Goal: Task Accomplishment & Management: Manage account settings

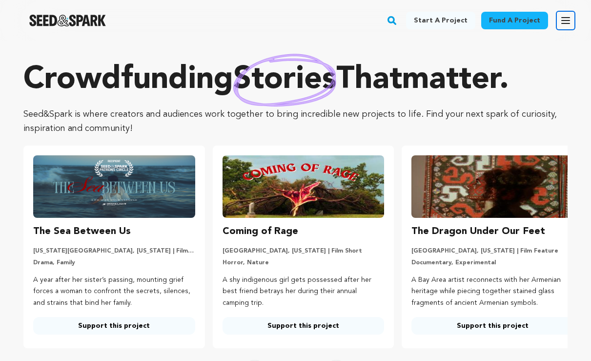
click at [567, 21] on icon "button" at bounding box center [566, 21] width 12 height 12
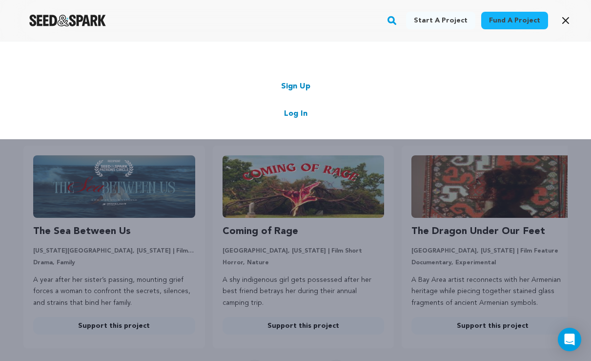
click at [299, 116] on link "Log In" at bounding box center [295, 114] width 23 height 12
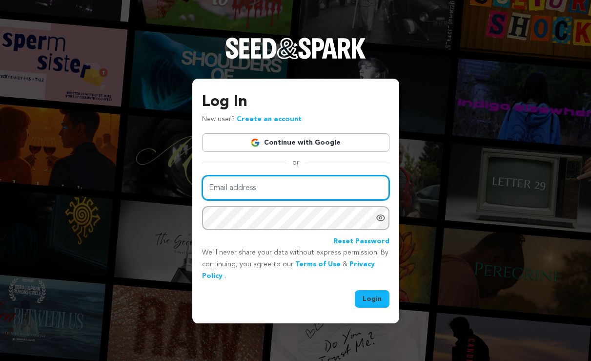
click at [273, 185] on input "Email address" at bounding box center [295, 187] width 187 height 25
type input "grit.bafilm@gmail.com"
click at [355, 290] on button "Login" at bounding box center [372, 299] width 35 height 18
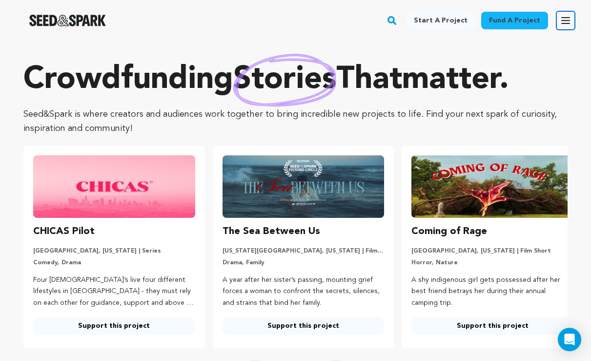
click at [562, 18] on icon "button" at bounding box center [566, 21] width 8 height 6
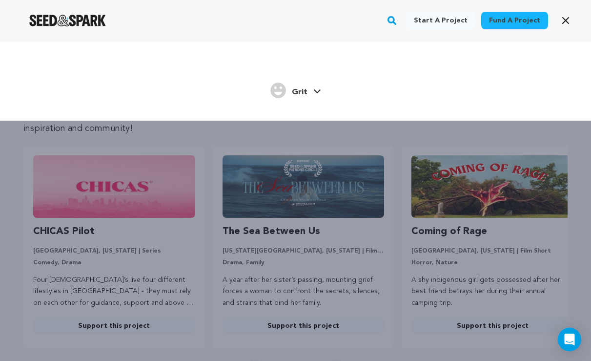
click at [291, 92] on div "Grit" at bounding box center [288, 90] width 37 height 16
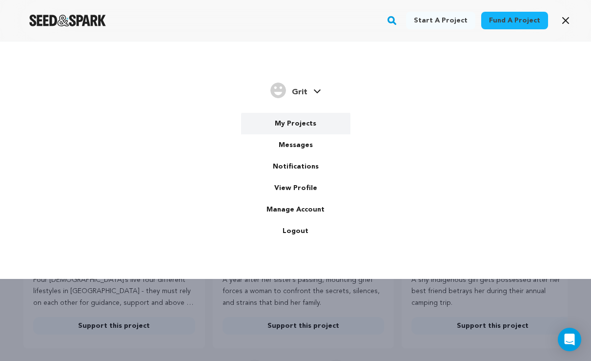
click at [288, 122] on link "My Projects" at bounding box center [295, 123] width 109 height 21
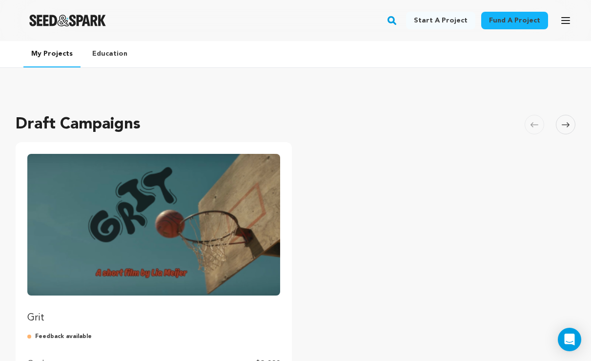
click at [139, 279] on img "Fund Grit" at bounding box center [153, 225] width 253 height 142
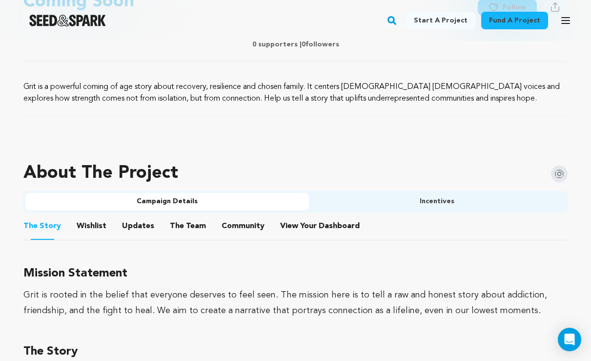
scroll to position [480, 0]
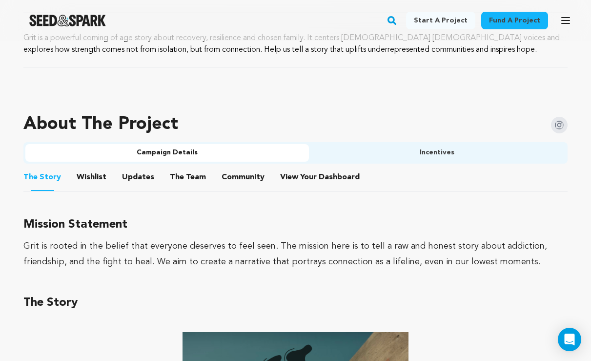
click at [89, 177] on button "Wishlist" at bounding box center [91, 178] width 23 height 23
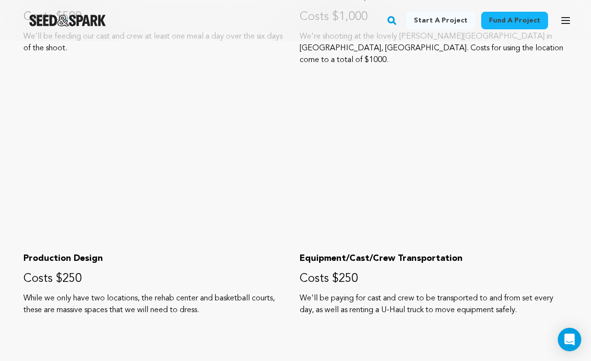
scroll to position [914, 0]
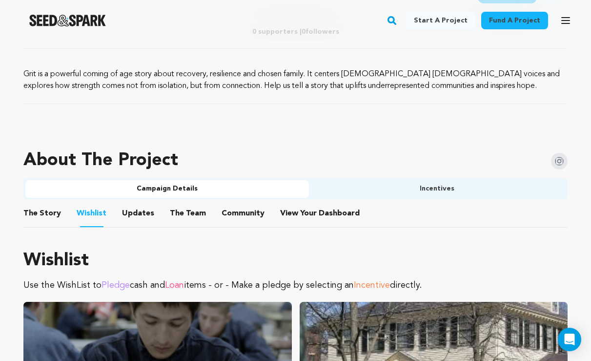
click at [133, 206] on button "Updates" at bounding box center [137, 214] width 23 height 23
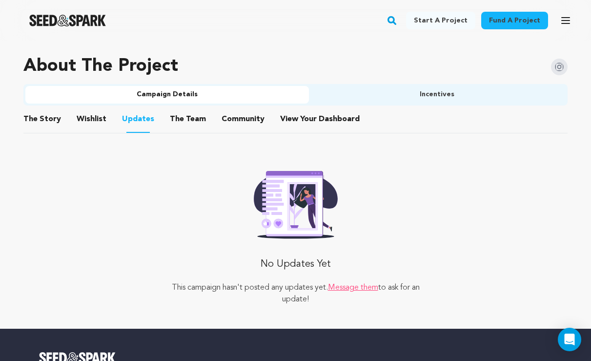
scroll to position [546, 0]
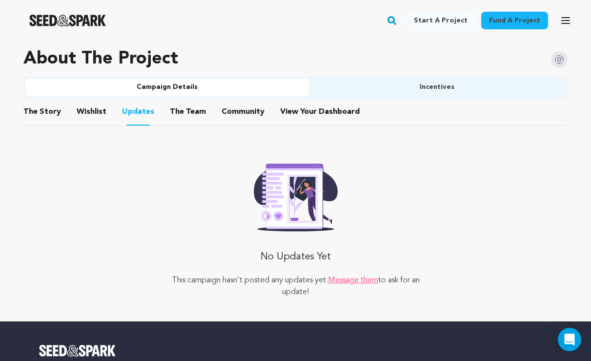
click at [192, 116] on button "The Team" at bounding box center [187, 113] width 23 height 23
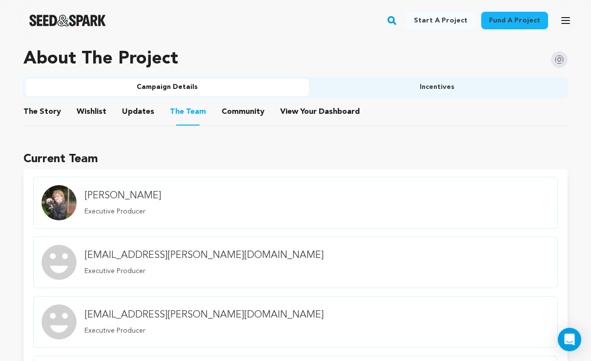
click at [231, 114] on button "Community" at bounding box center [242, 113] width 23 height 23
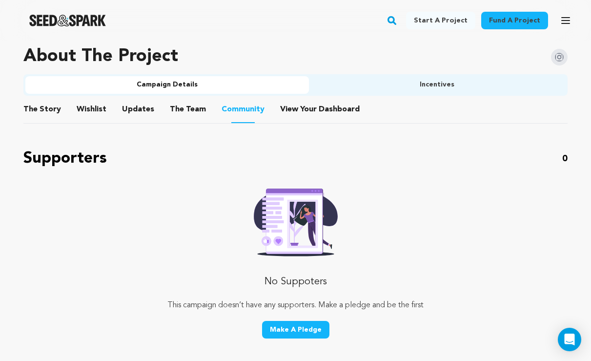
click at [193, 106] on button "The Team" at bounding box center [187, 111] width 23 height 23
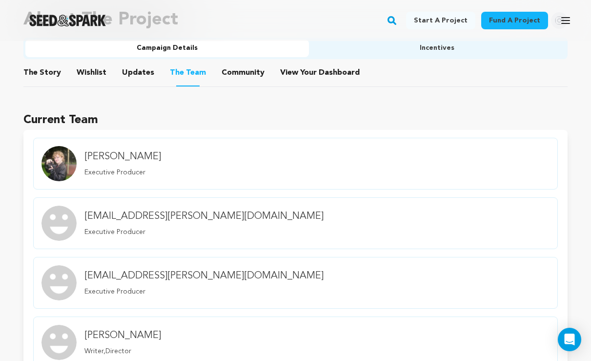
scroll to position [501, 0]
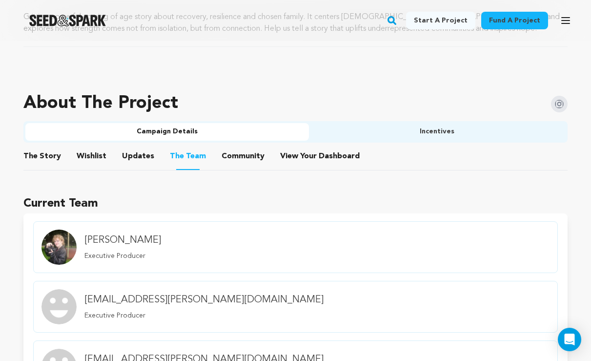
click at [282, 151] on button "View Your Dashboard" at bounding box center [291, 157] width 23 height 23
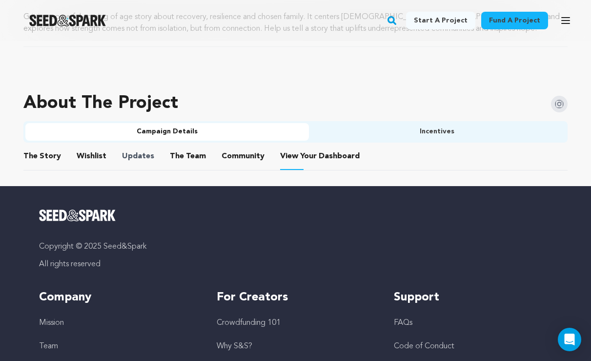
click at [122, 153] on span "Updates" at bounding box center [138, 156] width 32 height 12
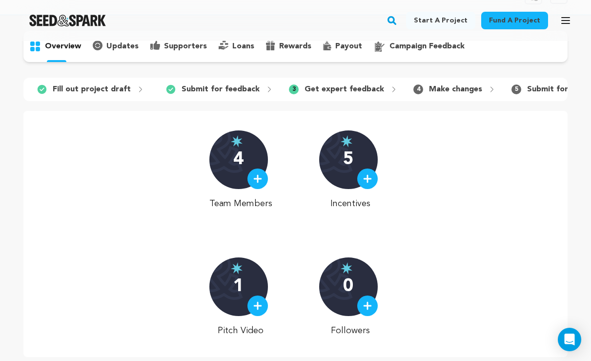
scroll to position [61, 0]
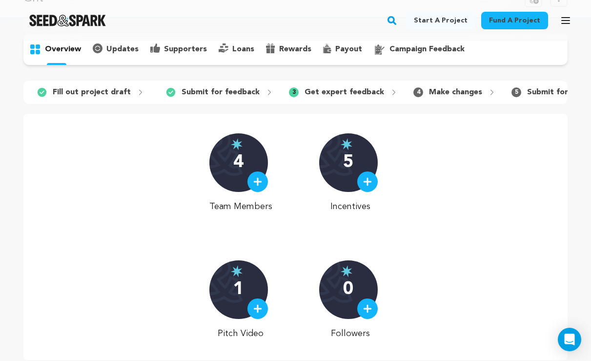
click at [357, 92] on p "Get expert feedback" at bounding box center [344, 92] width 80 height 12
click at [452, 46] on p "campaign feedback" at bounding box center [426, 49] width 75 height 12
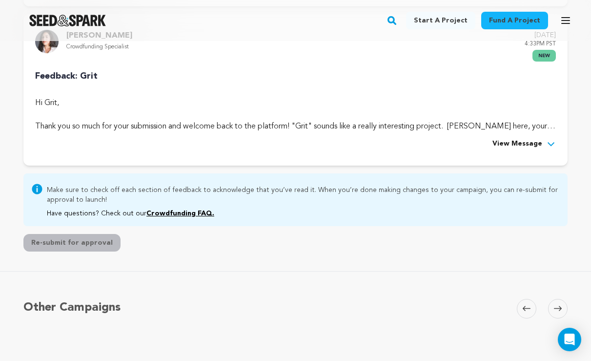
scroll to position [296, 0]
click at [504, 139] on span "View Message" at bounding box center [517, 144] width 50 height 12
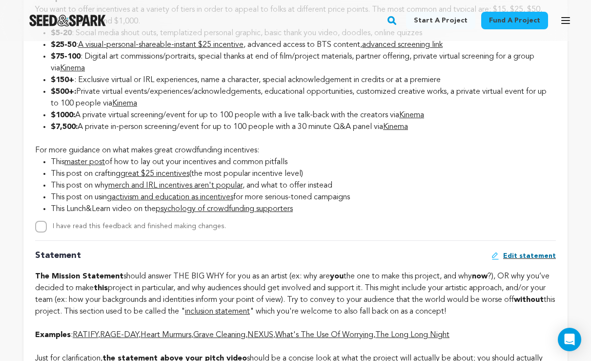
scroll to position [1353, 0]
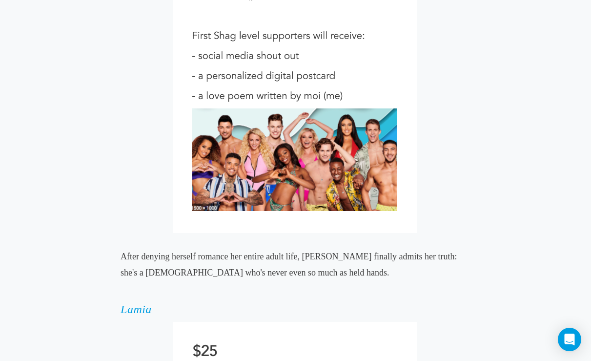
scroll to position [3294, 0]
